Goal: Find specific page/section

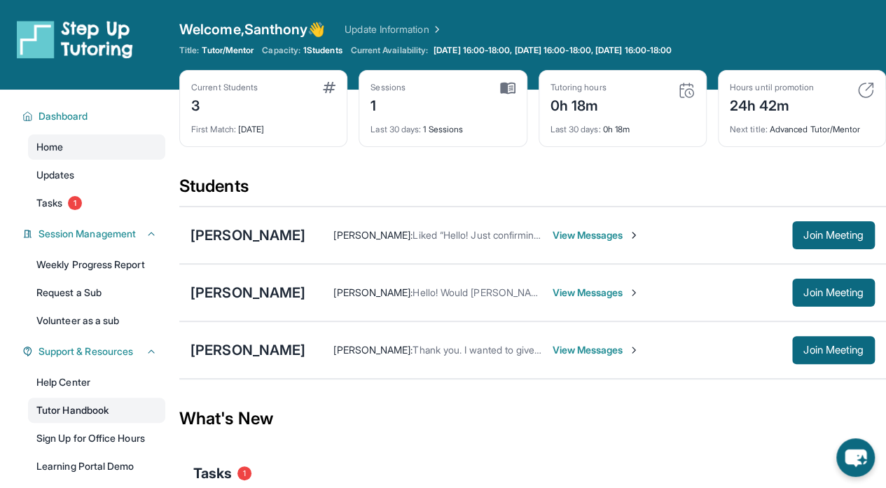
click at [63, 409] on link "Tutor Handbook" at bounding box center [96, 410] width 137 height 25
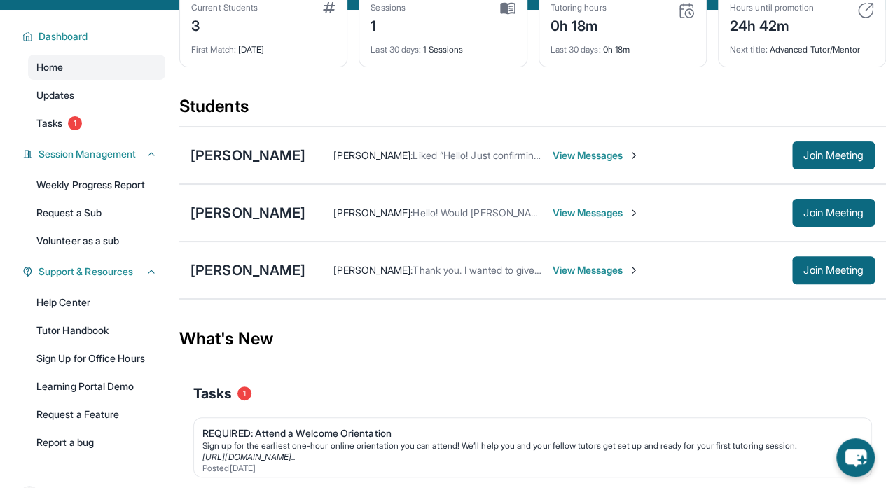
scroll to position [134, 0]
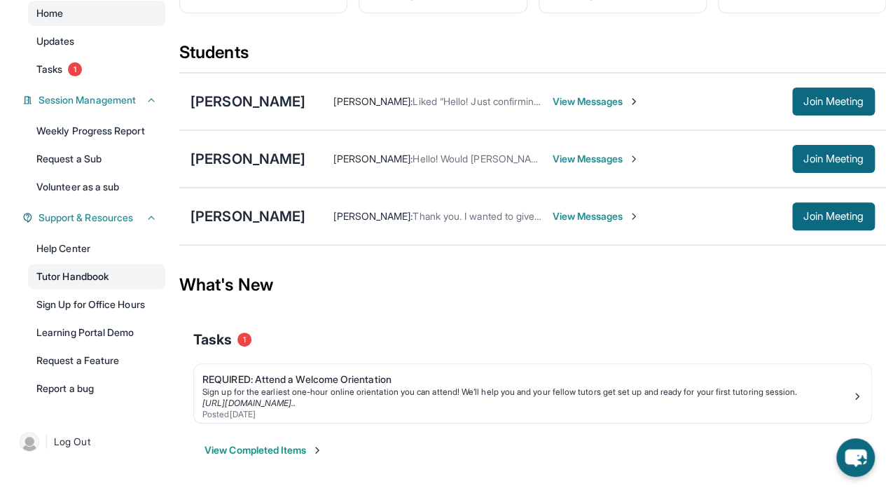
click at [99, 270] on link "Tutor Handbook" at bounding box center [96, 276] width 137 height 25
click at [252, 108] on div "[PERSON_NAME]" at bounding box center [247, 102] width 115 height 20
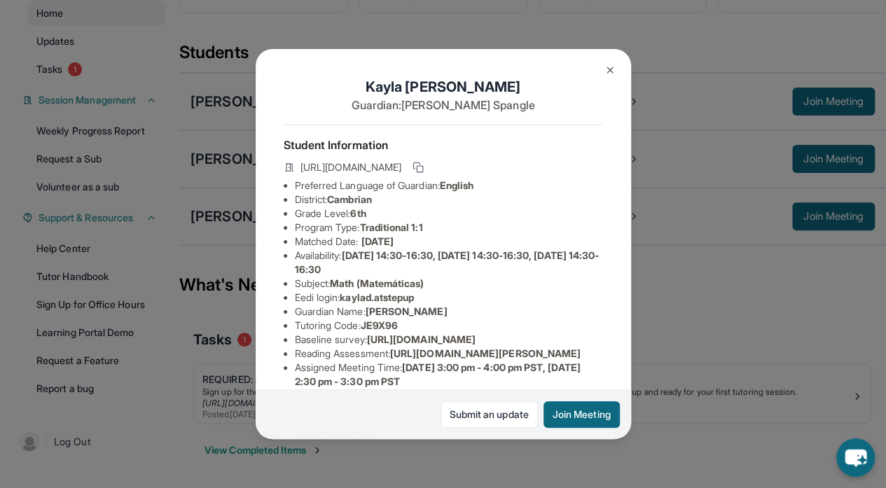
scroll to position [13, 0]
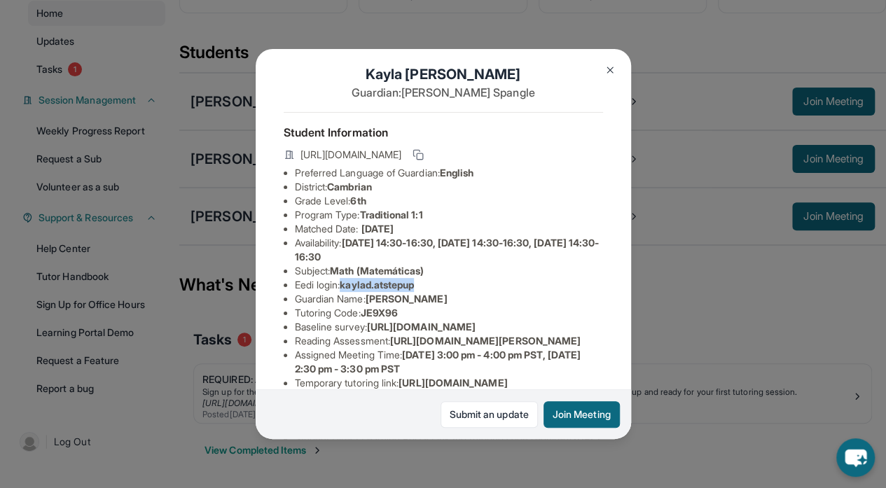
drag, startPoint x: 414, startPoint y: 288, endPoint x: 346, endPoint y: 288, distance: 68.6
click at [346, 288] on li "Eedi login : kaylad.atstepup" at bounding box center [449, 285] width 308 height 14
copy span "kaylad.atstepup"
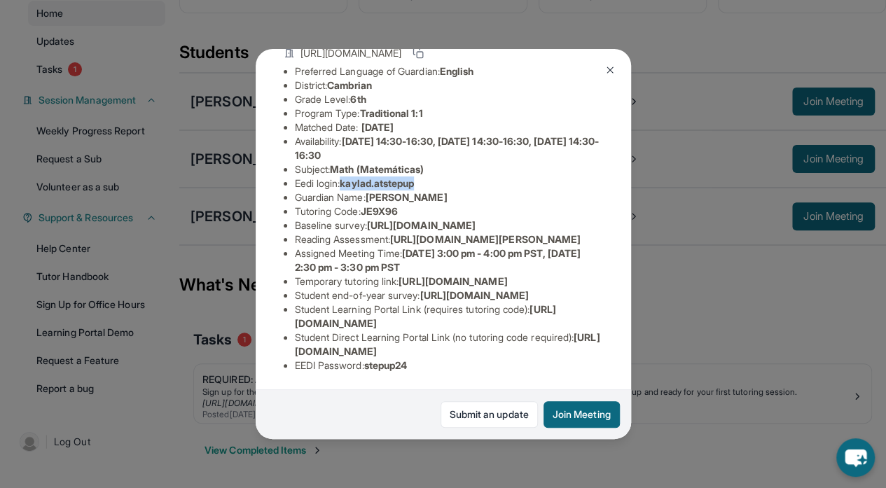
scroll to position [277, 0]
drag, startPoint x: 424, startPoint y: 359, endPoint x: 370, endPoint y: 362, distance: 54.7
click at [370, 362] on li "EEDI Password : stepup24" at bounding box center [449, 365] width 308 height 14
copy span "stepup24"
click at [600, 421] on button "Join Meeting" at bounding box center [581, 414] width 76 height 27
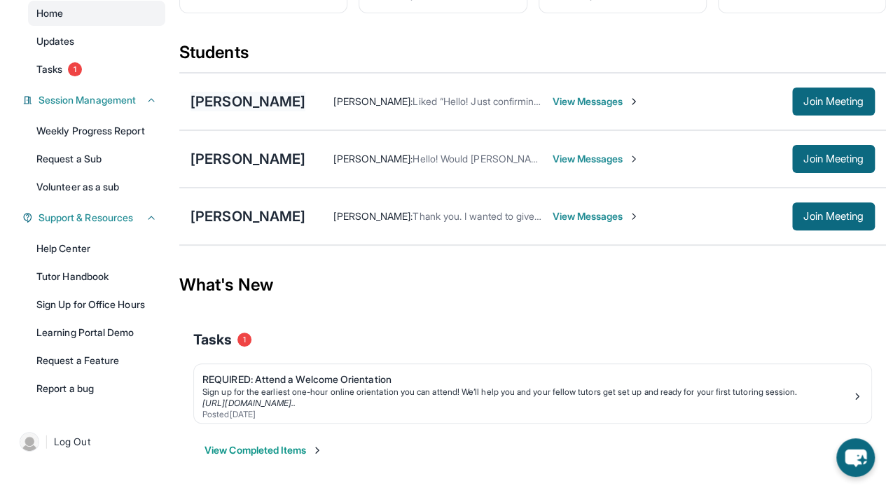
click at [232, 104] on div "[PERSON_NAME]" at bounding box center [247, 102] width 115 height 20
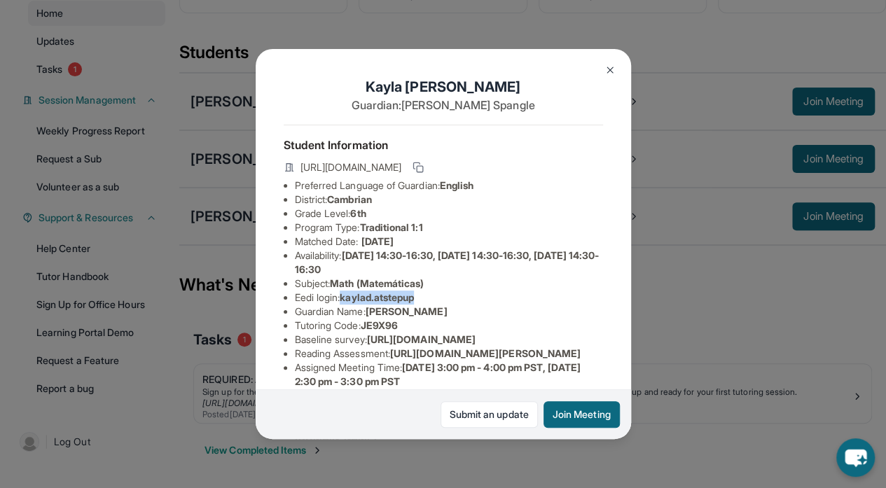
drag, startPoint x: 428, startPoint y: 307, endPoint x: 346, endPoint y: 307, distance: 81.9
click at [346, 305] on li "Eedi login : kaylad.atstepup" at bounding box center [449, 298] width 308 height 14
copy span "kaylad.atstepup"
